Goal: Use online tool/utility: Utilize a website feature to perform a specific function

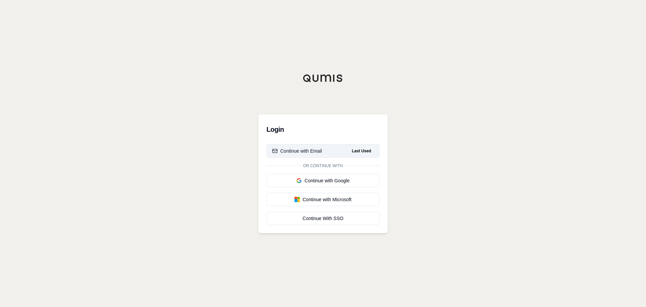
click at [319, 152] on div "Continue with Email" at bounding box center [297, 150] width 50 height 7
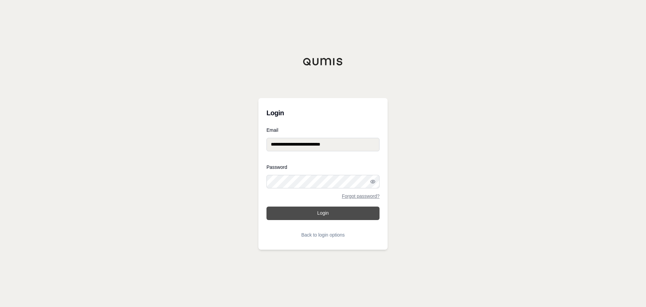
click at [329, 210] on button "Login" at bounding box center [323, 212] width 113 height 13
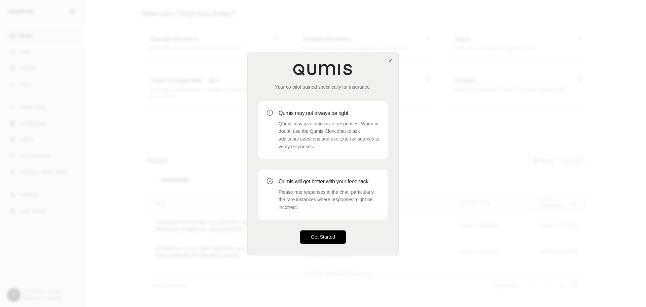
click at [316, 239] on button "Get Started" at bounding box center [323, 236] width 46 height 13
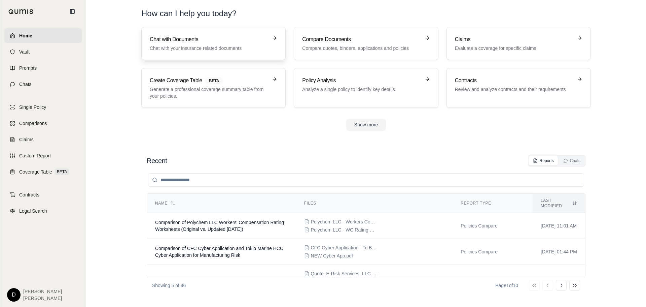
click at [185, 42] on h3 "Chat with Documents" at bounding box center [209, 39] width 118 height 8
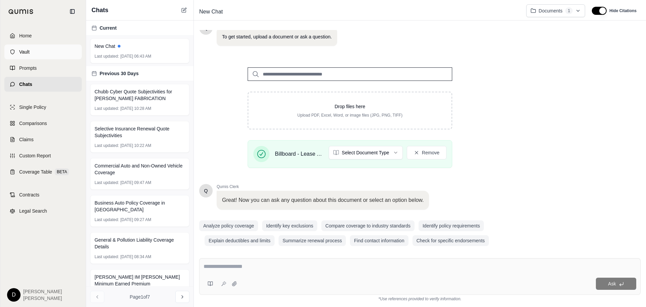
scroll to position [58, 0]
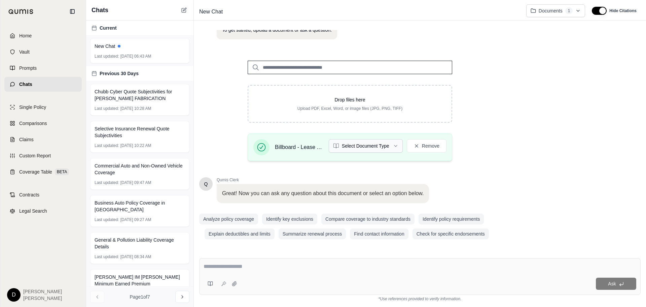
click at [370, 145] on html "Home Vault Prompts Chats Single Policy Comparisons Claims Custom Report Coverag…" at bounding box center [323, 153] width 646 height 307
click at [225, 268] on textarea at bounding box center [420, 266] width 433 height 8
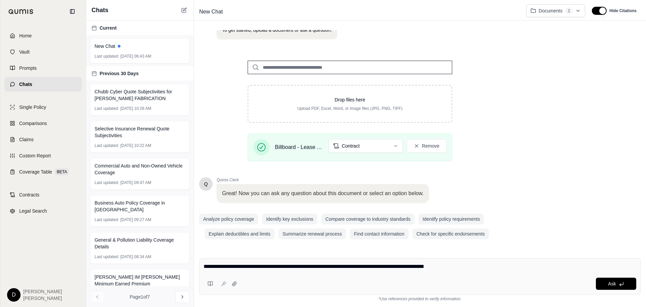
type textarea "**********"
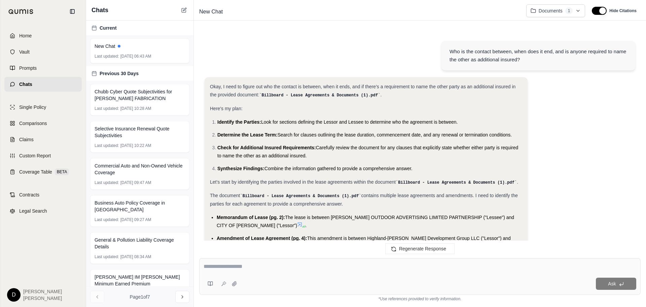
scroll to position [873, 0]
